Goal: Information Seeking & Learning: Learn about a topic

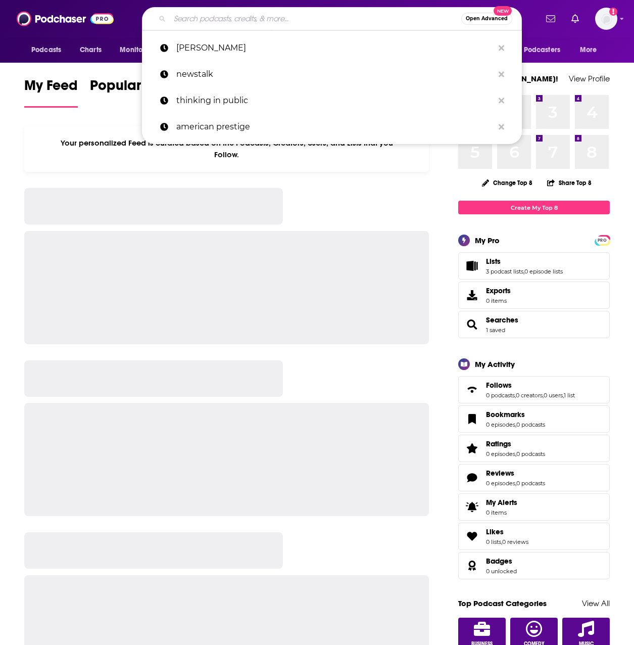
click at [319, 20] on input "Search podcasts, credits, & more..." at bounding box center [316, 19] width 292 height 16
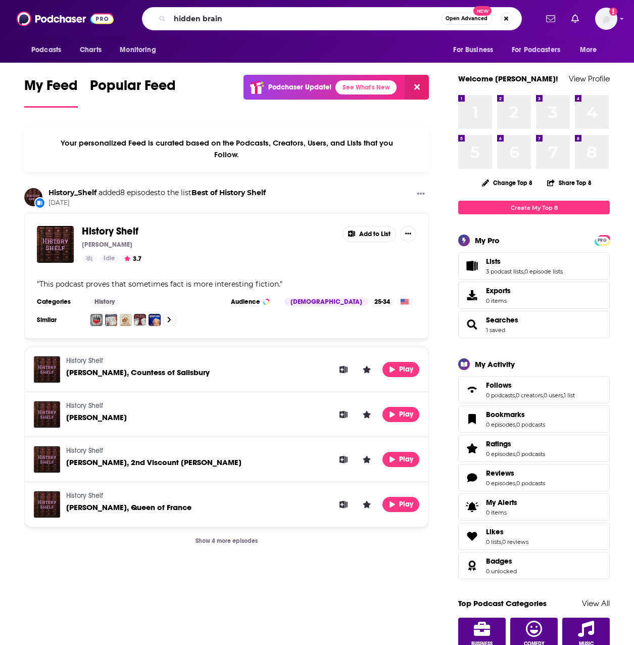
type input "hidden brain"
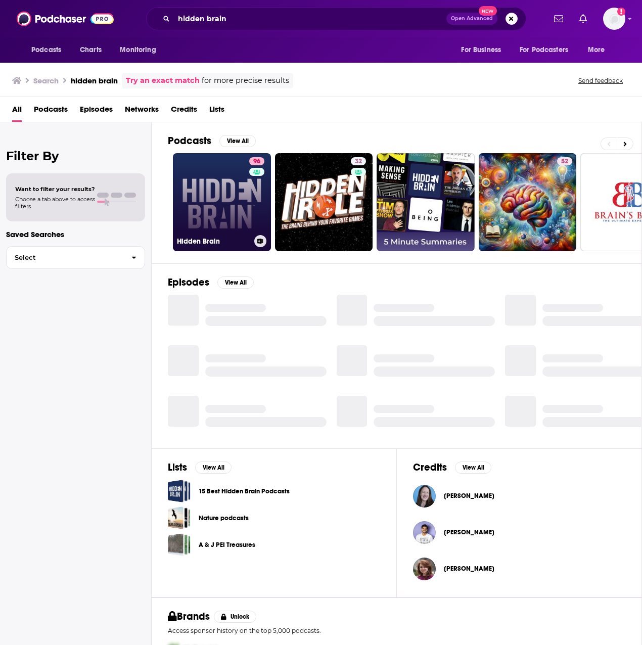
click at [181, 188] on link "96 Hidden Brain" at bounding box center [222, 202] width 98 height 98
